Goal: Task Accomplishment & Management: Complete application form

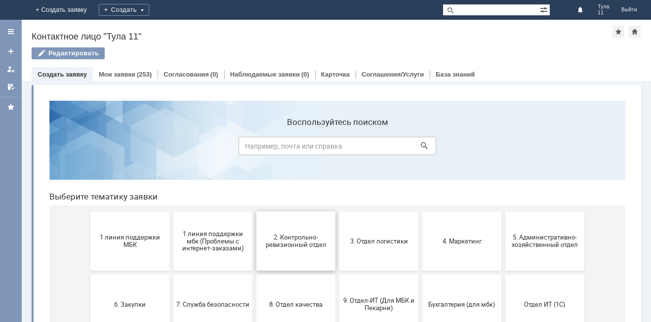
drag, startPoint x: 303, startPoint y: 254, endPoint x: 339, endPoint y: 356, distance: 108.3
click at [303, 254] on button "2. Контрольно-ревизионный отдел" at bounding box center [296, 241] width 79 height 59
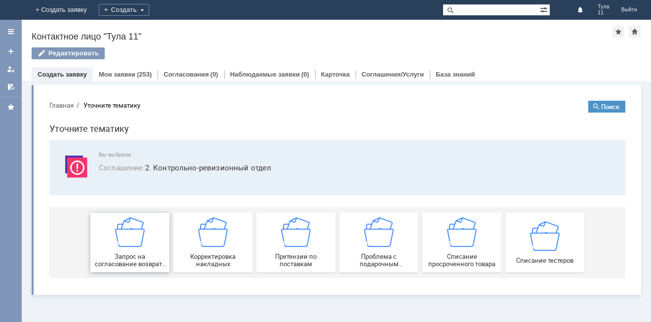
click at [128, 267] on span "Запрос на согласование возврата (д/с или товара)" at bounding box center [129, 260] width 73 height 15
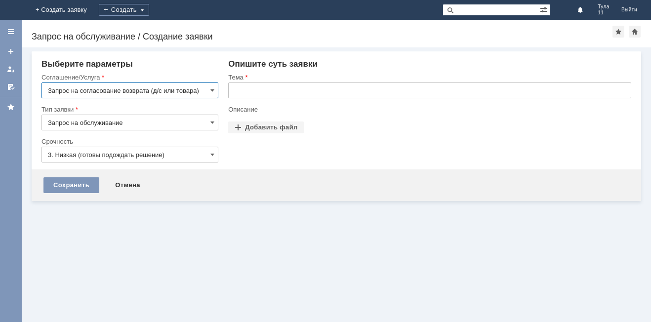
click at [268, 94] on input "text" at bounding box center [429, 91] width 403 height 16
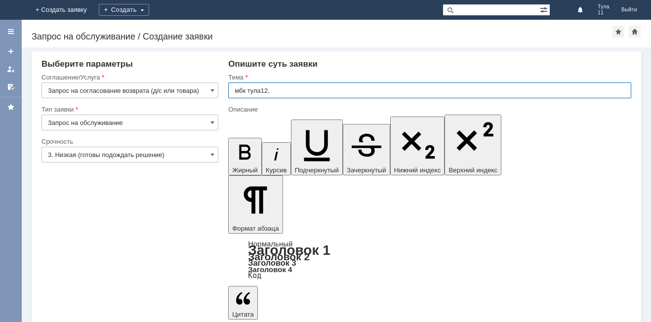
type input "мбк тула12,"
